Goal: Information Seeking & Learning: Understand process/instructions

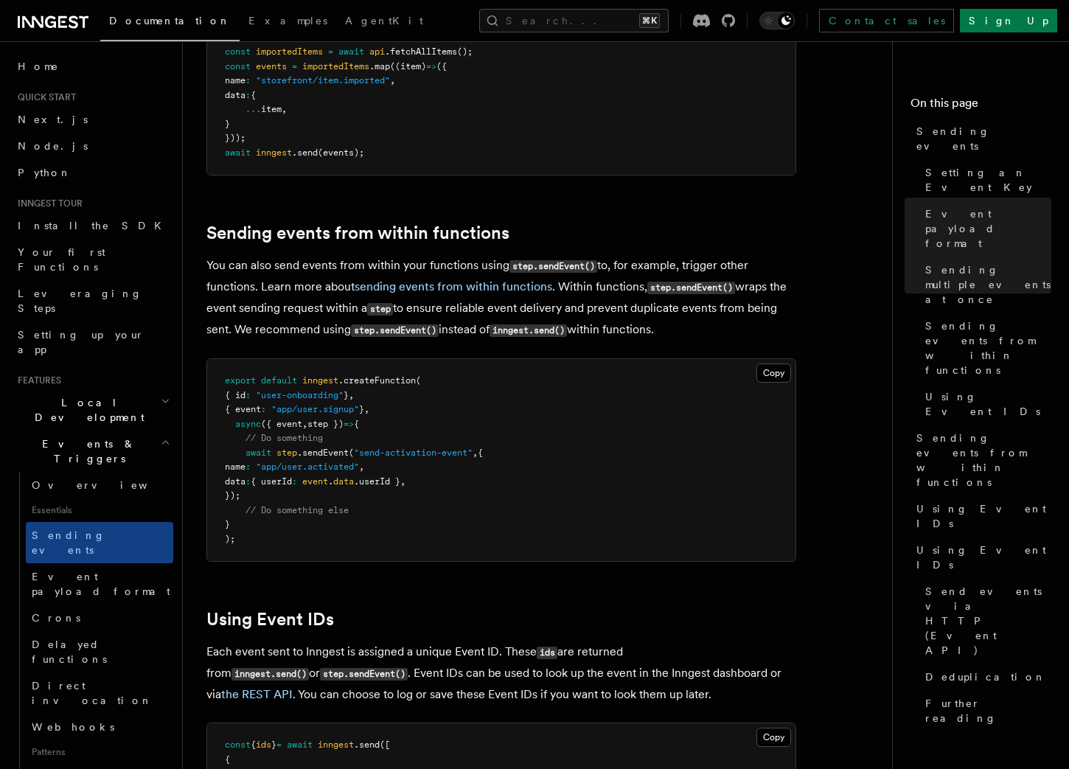
scroll to position [2108, 0]
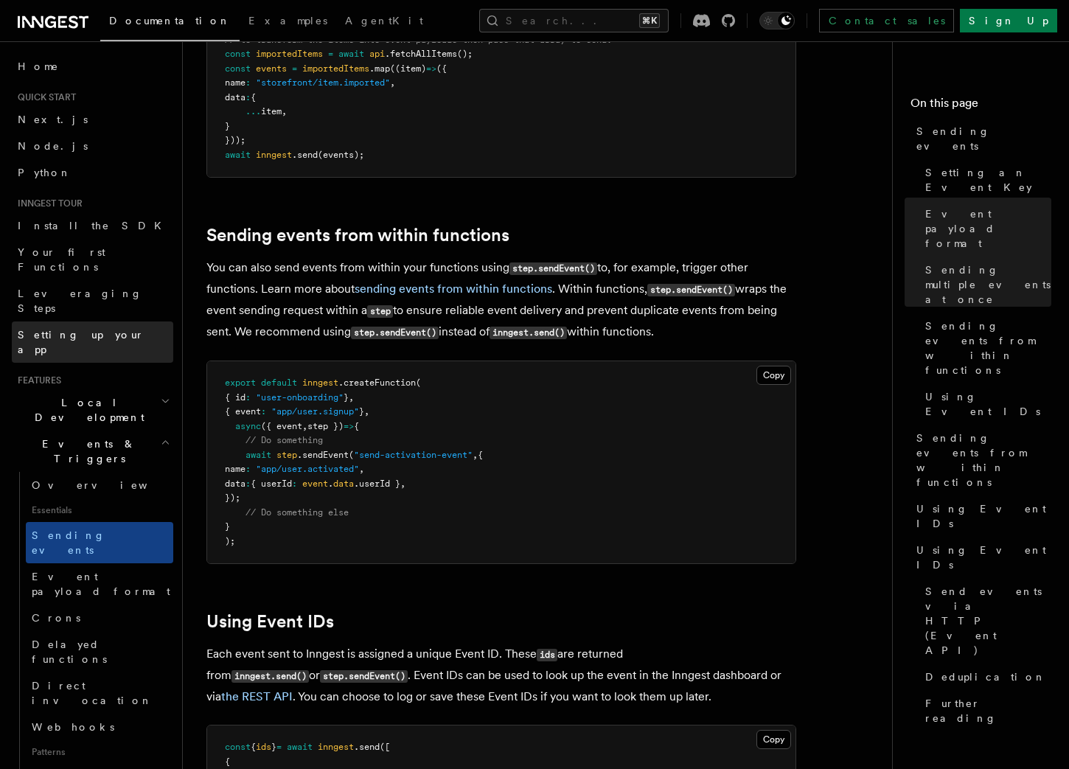
click at [94, 329] on span "Setting up your app" at bounding box center [81, 342] width 127 height 27
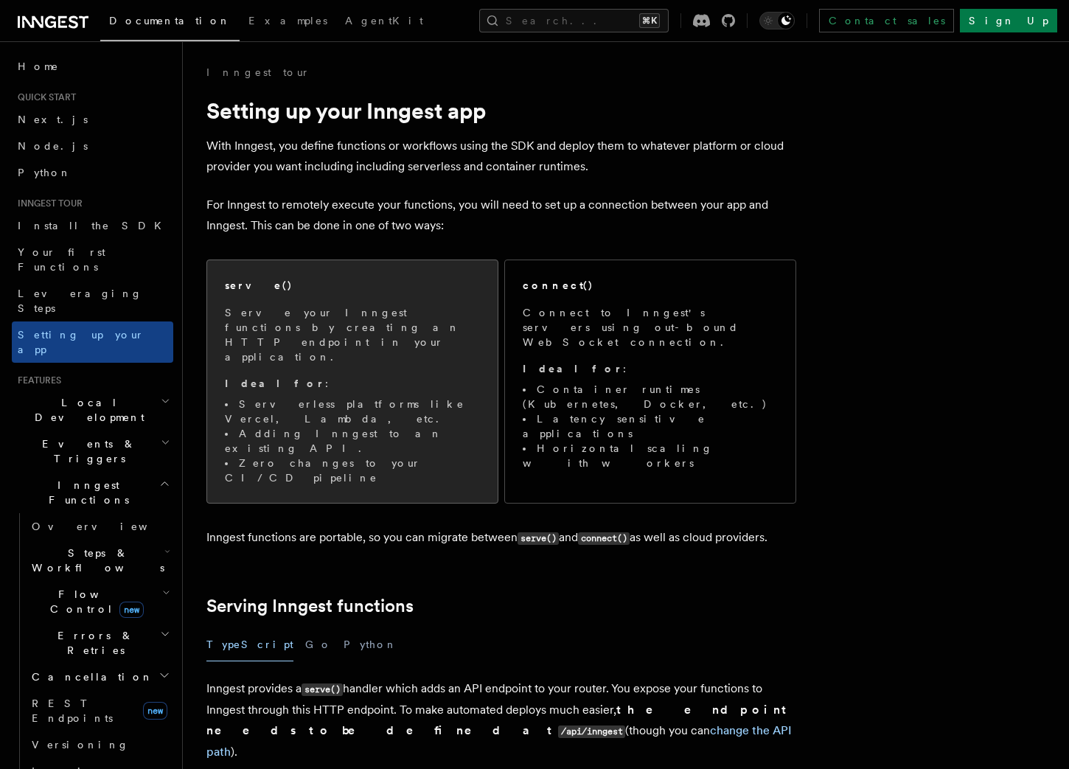
click at [429, 363] on span "Serve your Inngest functions by creating an HTTP endpoint in your application. …" at bounding box center [352, 395] width 255 height 180
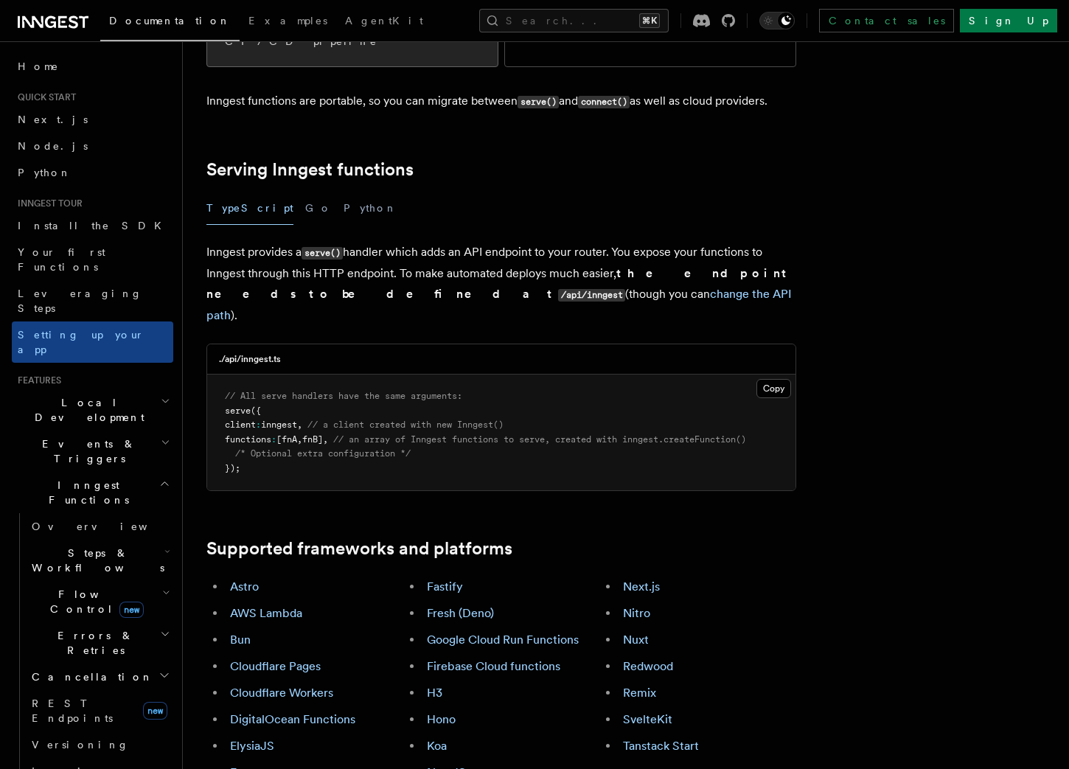
scroll to position [451, 0]
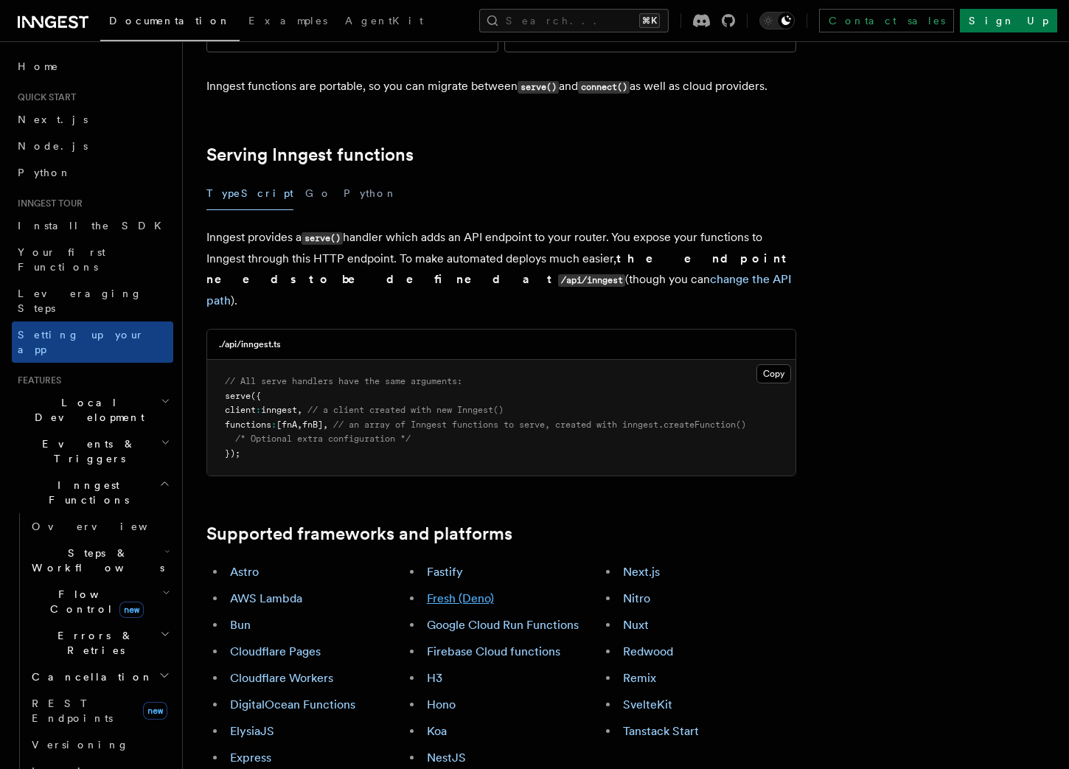
click at [471, 592] on link "Fresh (Deno)" at bounding box center [460, 599] width 67 height 14
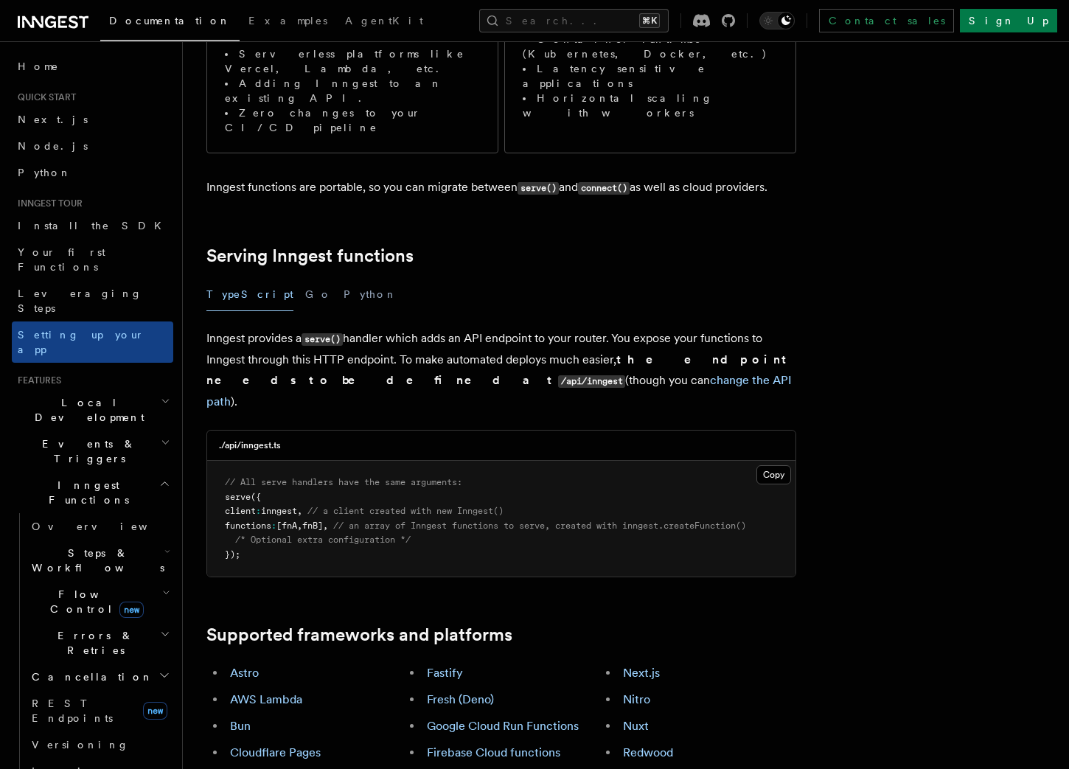
scroll to position [386, 0]
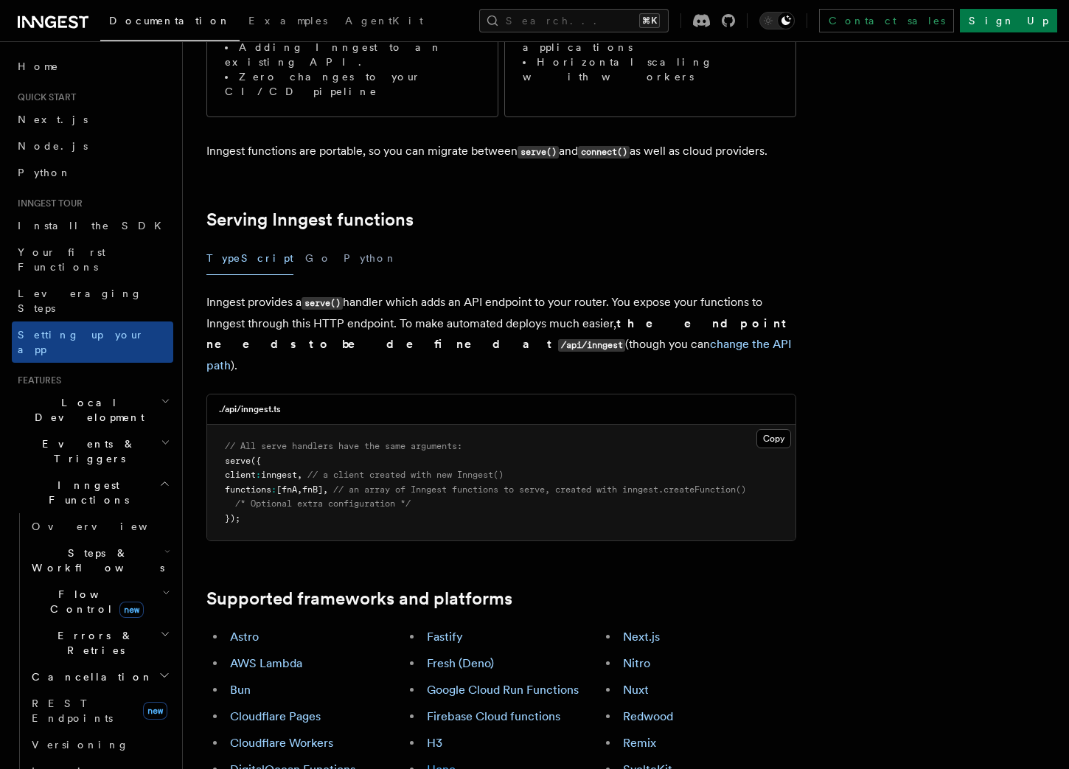
click at [441, 763] on link "Hono" at bounding box center [441, 770] width 29 height 14
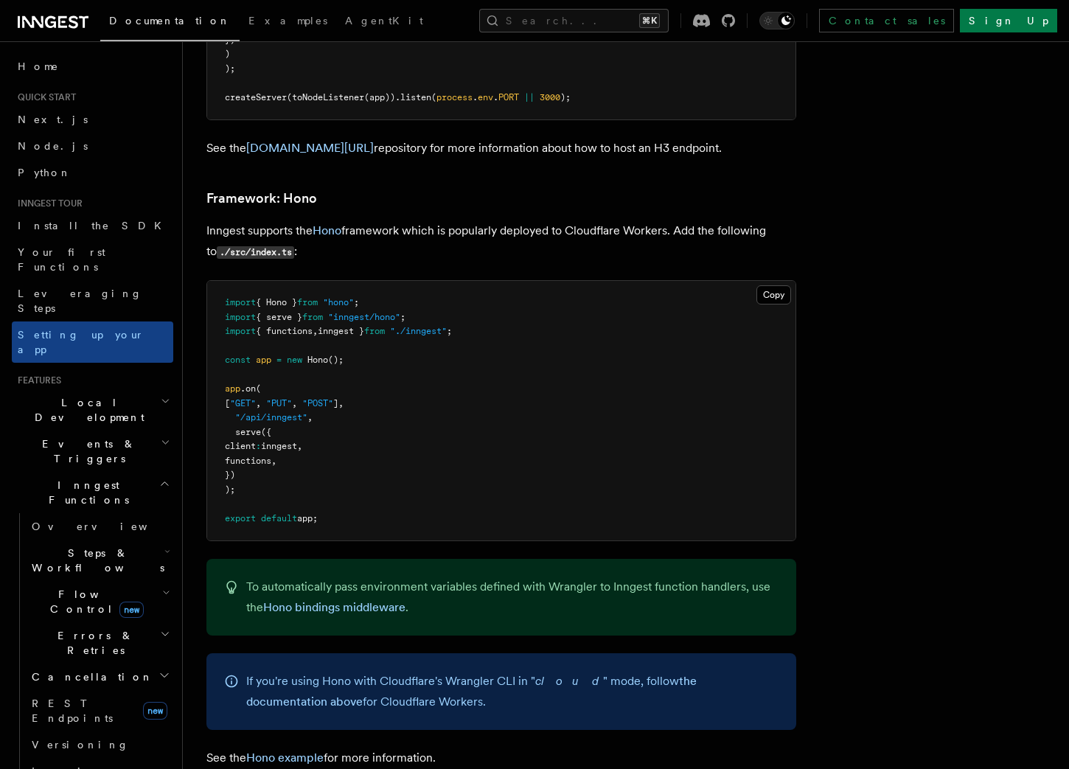
scroll to position [7719, 0]
